Goal: Information Seeking & Learning: Check status

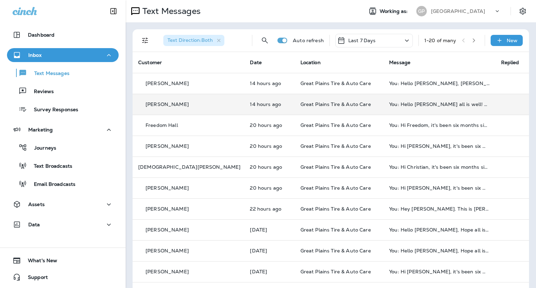
click at [518, 101] on td at bounding box center [511, 104] width 33 height 21
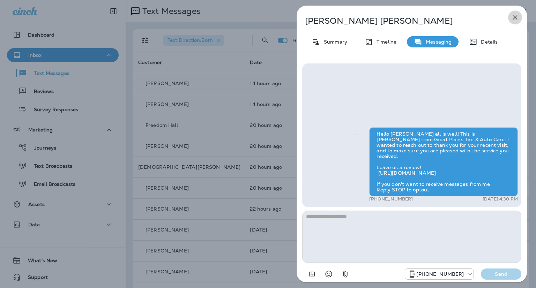
click at [517, 19] on icon "button" at bounding box center [514, 17] width 8 height 8
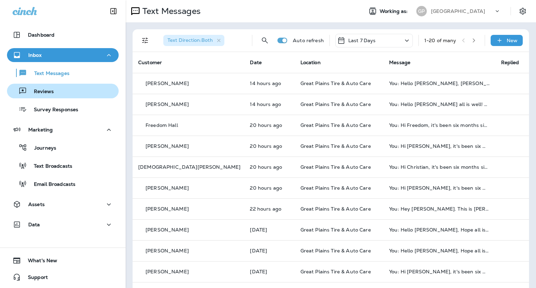
click at [32, 94] on p "Reviews" at bounding box center [40, 92] width 27 height 7
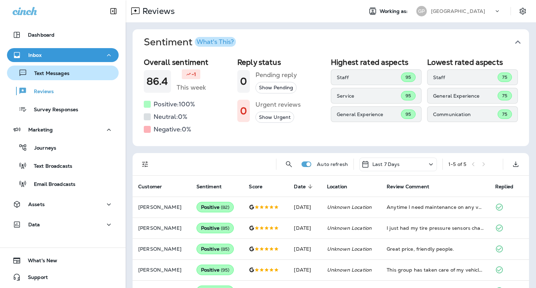
click at [64, 78] on div "Text Messages" at bounding box center [40, 73] width 60 height 10
